Goal: Navigation & Orientation: Find specific page/section

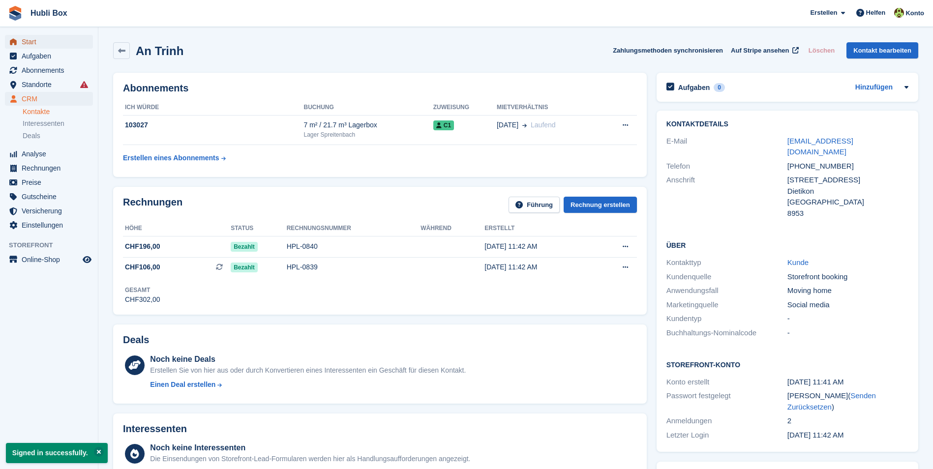
click at [59, 43] on span "Start" at bounding box center [51, 42] width 59 height 14
